Goal: Find specific page/section: Find specific page/section

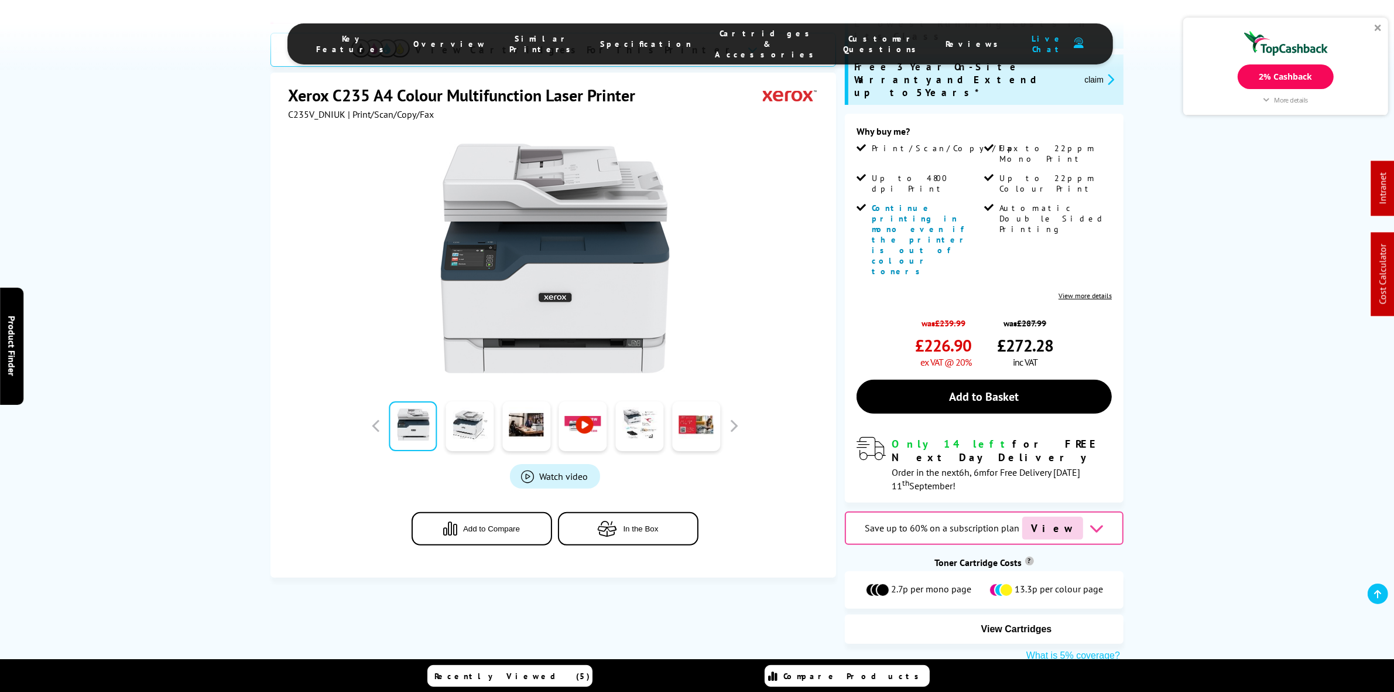
scroll to position [264, 0]
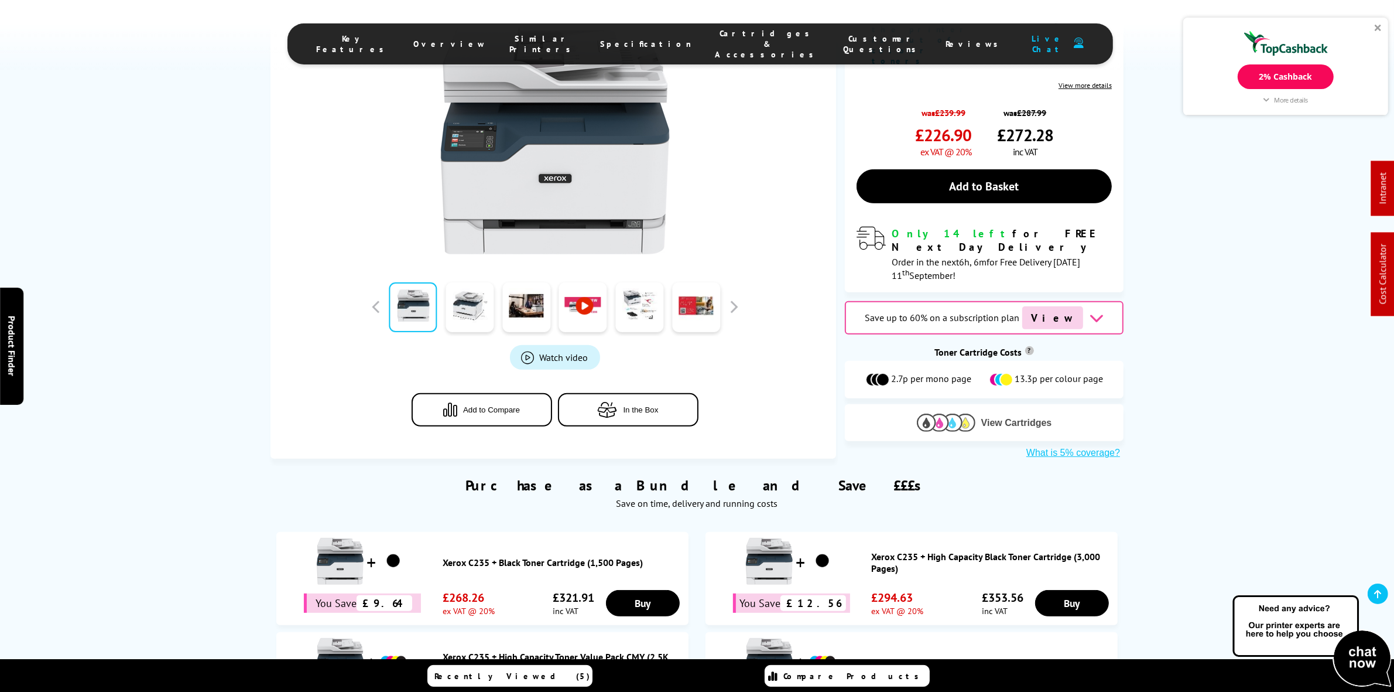
click at [943, 413] on img at bounding box center [946, 422] width 59 height 18
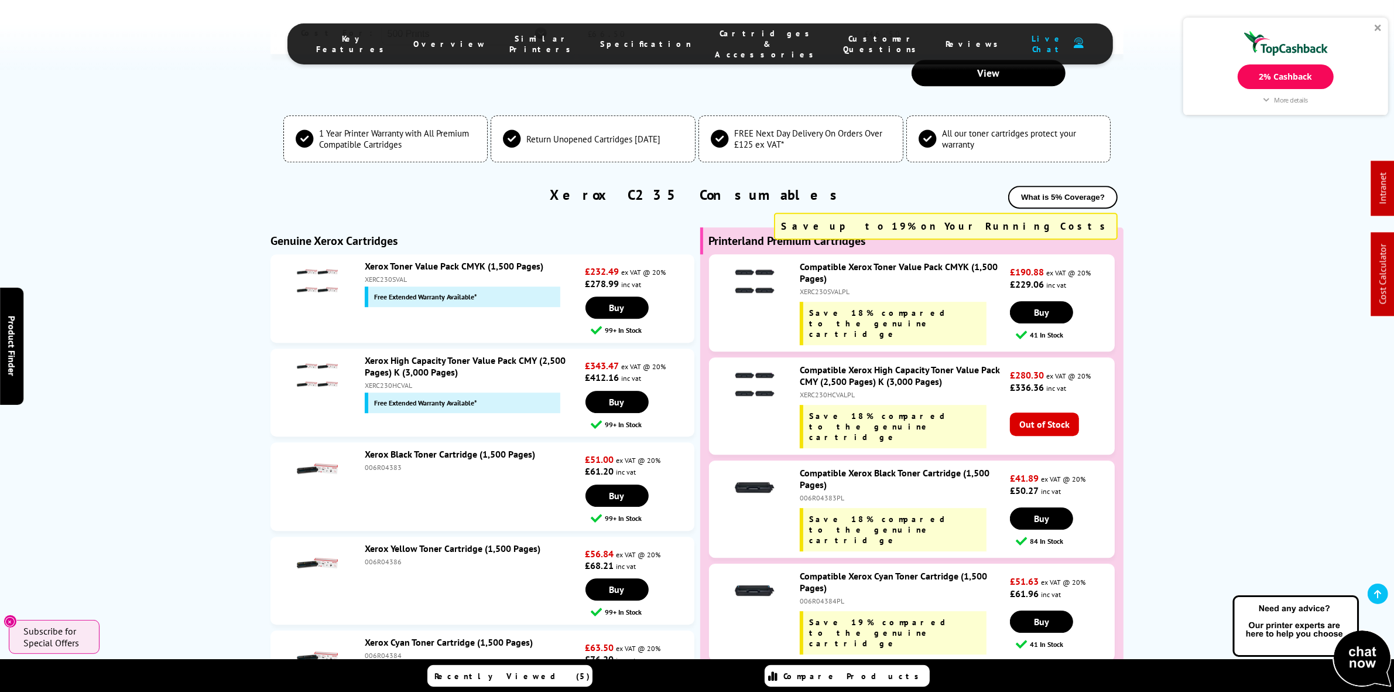
scroll to position [4306, 0]
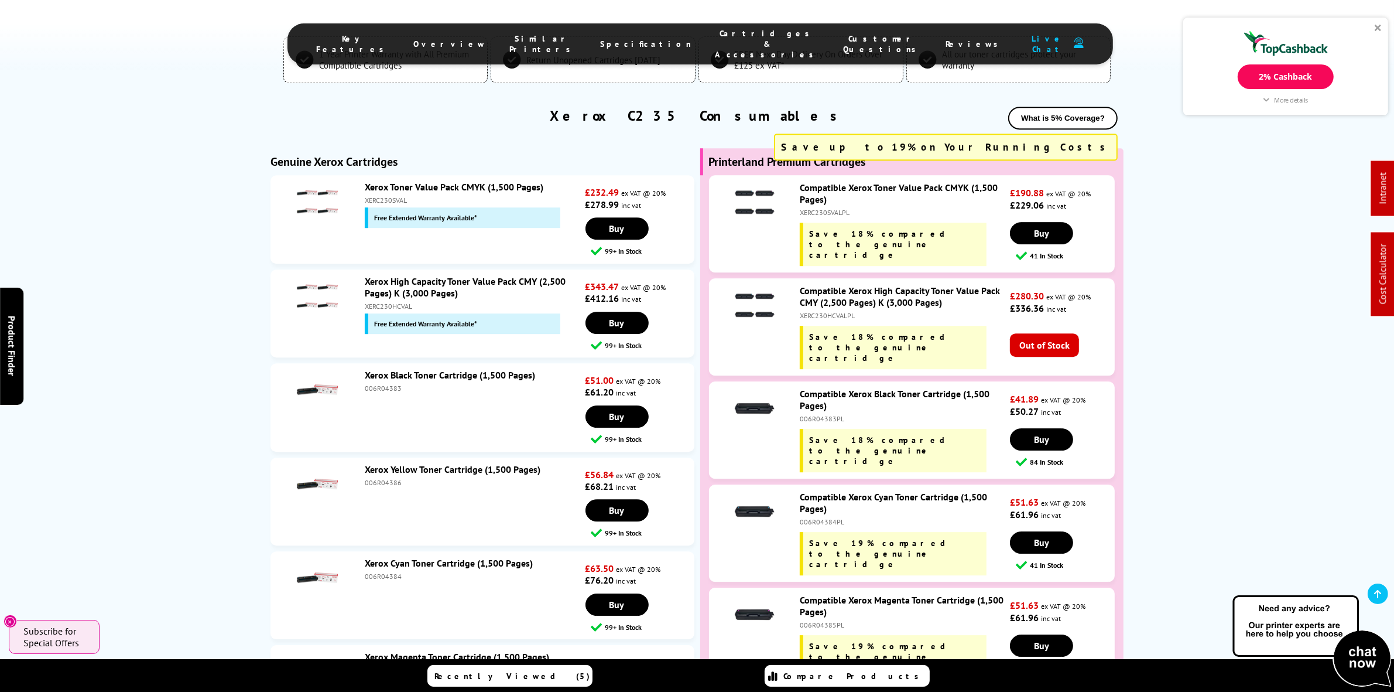
click at [378, 302] on div "XERC230HCVAL" at bounding box center [474, 306] width 218 height 9
copy div "XERC230HCVAL"
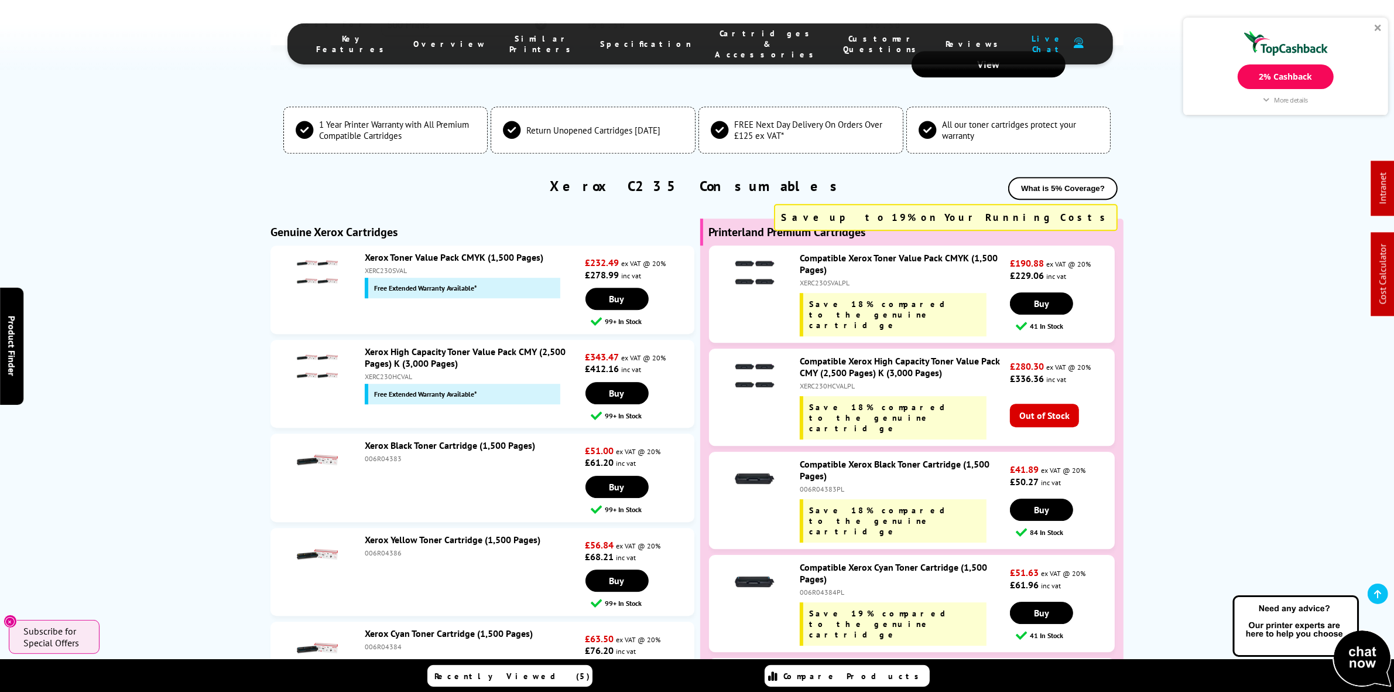
scroll to position [4160, 0]
